Goal: Information Seeking & Learning: Learn about a topic

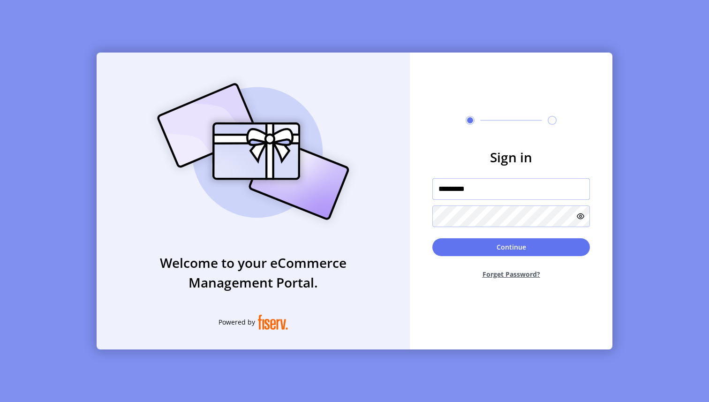
drag, startPoint x: 490, startPoint y: 191, endPoint x: 405, endPoint y: 191, distance: 85.4
click at [405, 191] on div "Welcome to your eCommerce Management Portal. Powered by Sign in ********* Conti…" at bounding box center [355, 201] width 516 height 297
type input "**********"
click at [516, 245] on button "Continue" at bounding box center [511, 247] width 158 height 18
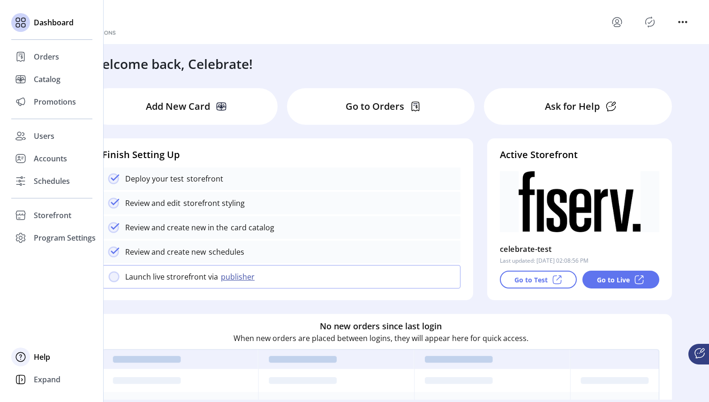
click at [23, 360] on icon at bounding box center [20, 356] width 15 height 15
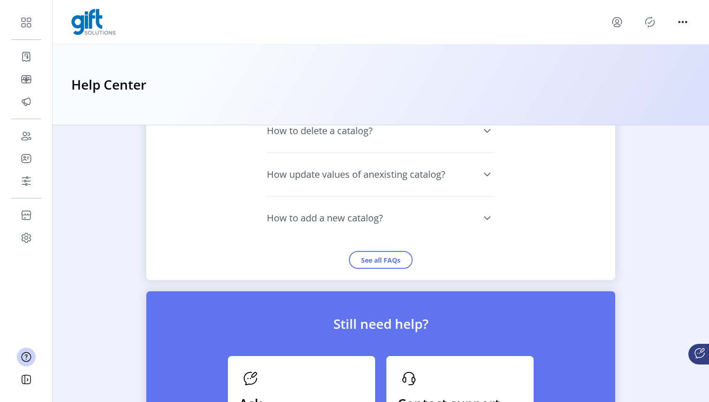
scroll to position [915, 0]
click at [403, 259] on button "See all FAQs" at bounding box center [381, 259] width 64 height 18
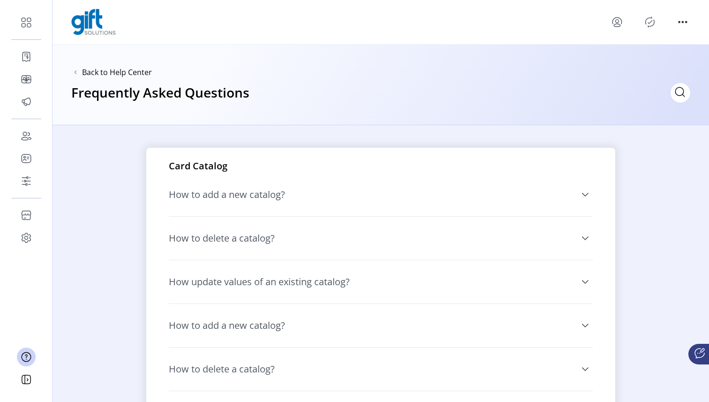
click at [416, 72] on div "Back to Help Center Frequently Asked Questions" at bounding box center [381, 85] width 657 height 81
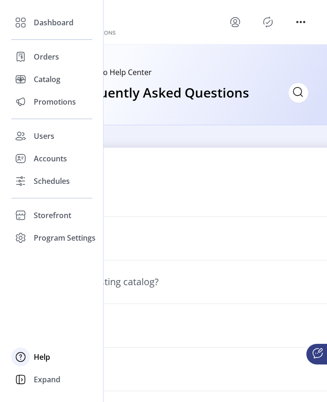
click at [43, 352] on span "Help" at bounding box center [42, 356] width 16 height 11
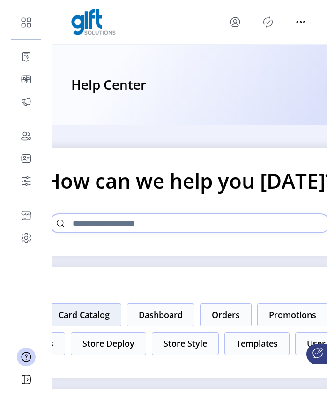
click at [91, 316] on button "Card Catalog" at bounding box center [84, 314] width 75 height 23
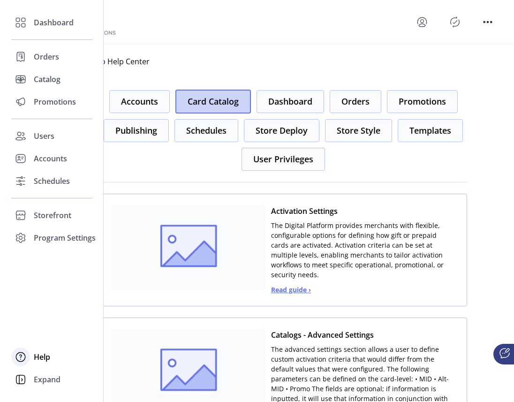
click at [47, 361] on span "Help" at bounding box center [42, 356] width 16 height 11
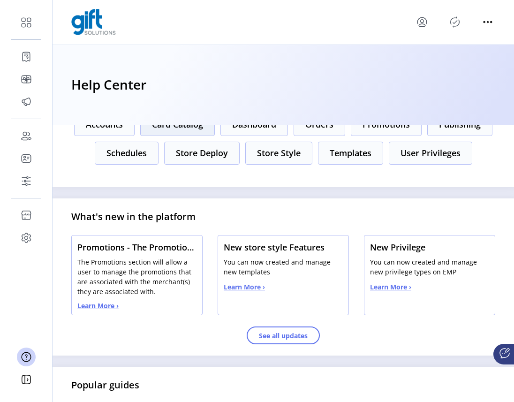
scroll to position [189, 0]
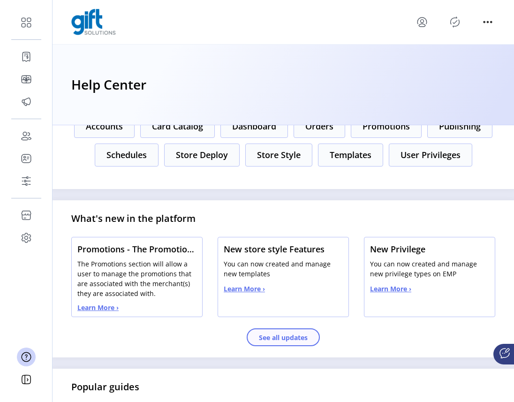
click at [271, 329] on button "See all updates" at bounding box center [283, 337] width 73 height 18
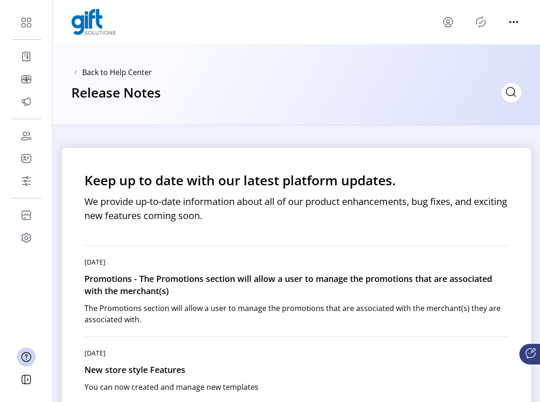
click at [151, 71] on div "Back to Help Center Release Notes" at bounding box center [296, 85] width 487 height 81
click at [138, 71] on span "Back to Help Center" at bounding box center [117, 72] width 70 height 11
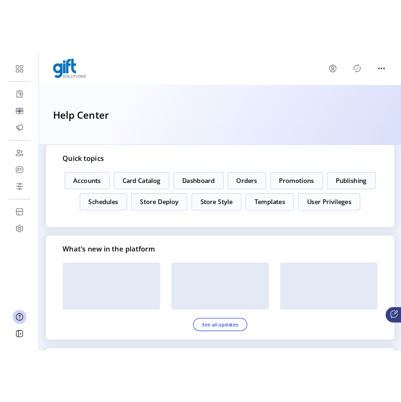
scroll to position [159, 0]
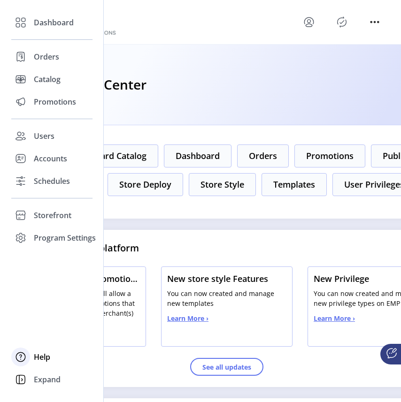
click at [45, 359] on span "Help" at bounding box center [42, 356] width 16 height 11
click at [21, 360] on icon at bounding box center [20, 356] width 15 height 15
click at [47, 355] on span "Help" at bounding box center [42, 356] width 16 height 11
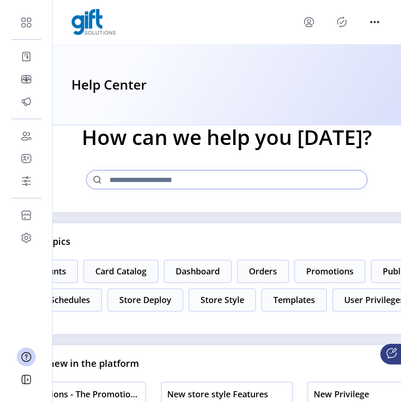
scroll to position [0, 0]
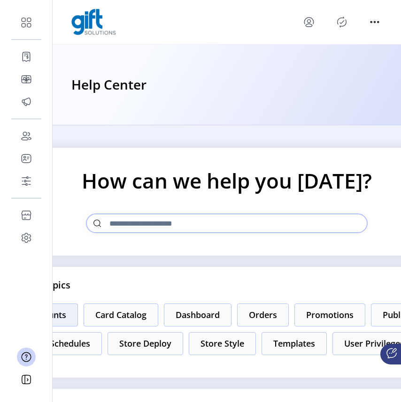
click at [66, 321] on button "Accounts" at bounding box center [47, 314] width 61 height 23
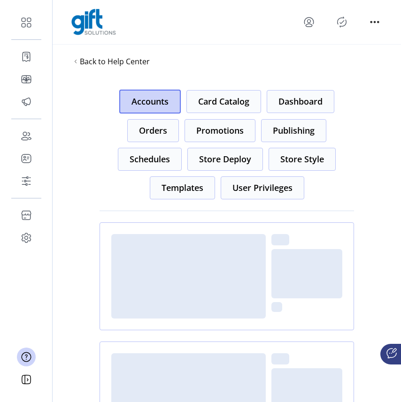
drag, startPoint x: 138, startPoint y: 63, endPoint x: 193, endPoint y: 46, distance: 57.4
click at [193, 46] on div "Back to Help Center" at bounding box center [227, 62] width 348 height 34
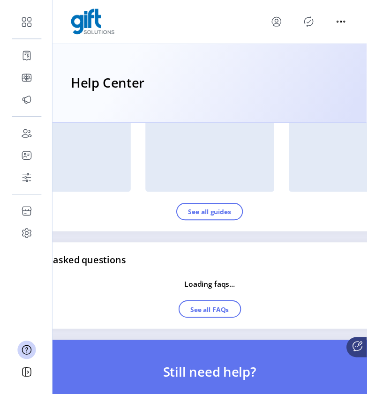
scroll to position [654, 0]
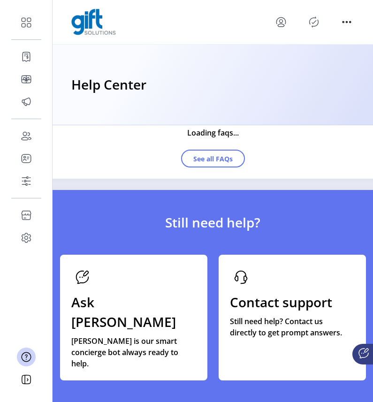
click at [150, 312] on div "Ask [PERSON_NAME] [PERSON_NAME] is our smart concierge bot always ready to help." at bounding box center [133, 318] width 147 height 126
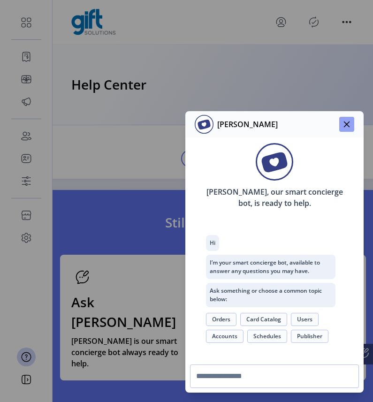
click at [350, 121] on icon "button" at bounding box center [347, 125] width 8 height 8
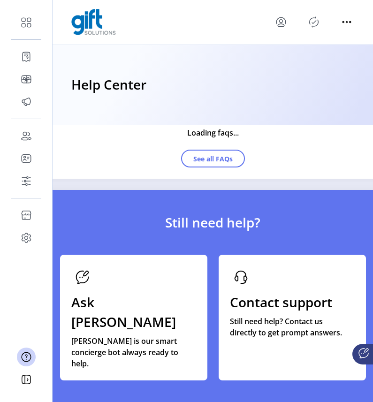
click at [269, 325] on p "Still need help? Contact us directly to get prompt answers." at bounding box center [287, 327] width 114 height 23
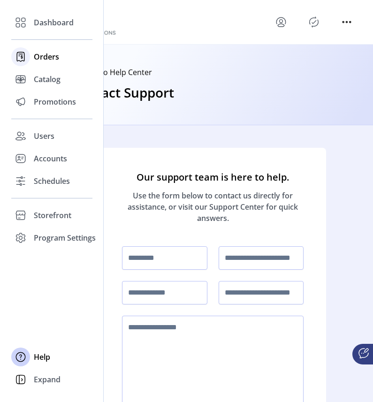
click at [39, 58] on span "Orders" at bounding box center [46, 56] width 25 height 11
click at [53, 57] on span "Orders" at bounding box center [46, 56] width 25 height 11
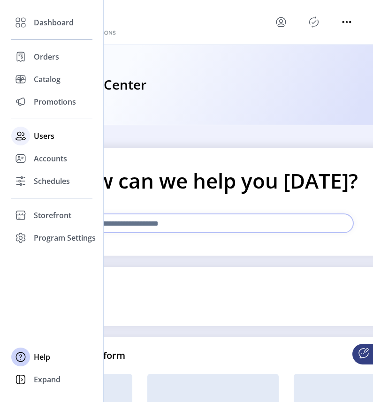
click at [42, 136] on span "Users" at bounding box center [44, 135] width 21 height 11
click at [19, 137] on icon at bounding box center [19, 136] width 7 height 8
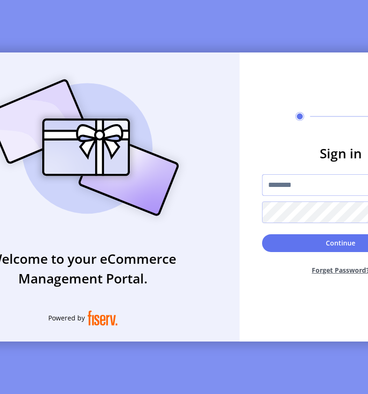
type input "**********"
